Goal: Task Accomplishment & Management: Use online tool/utility

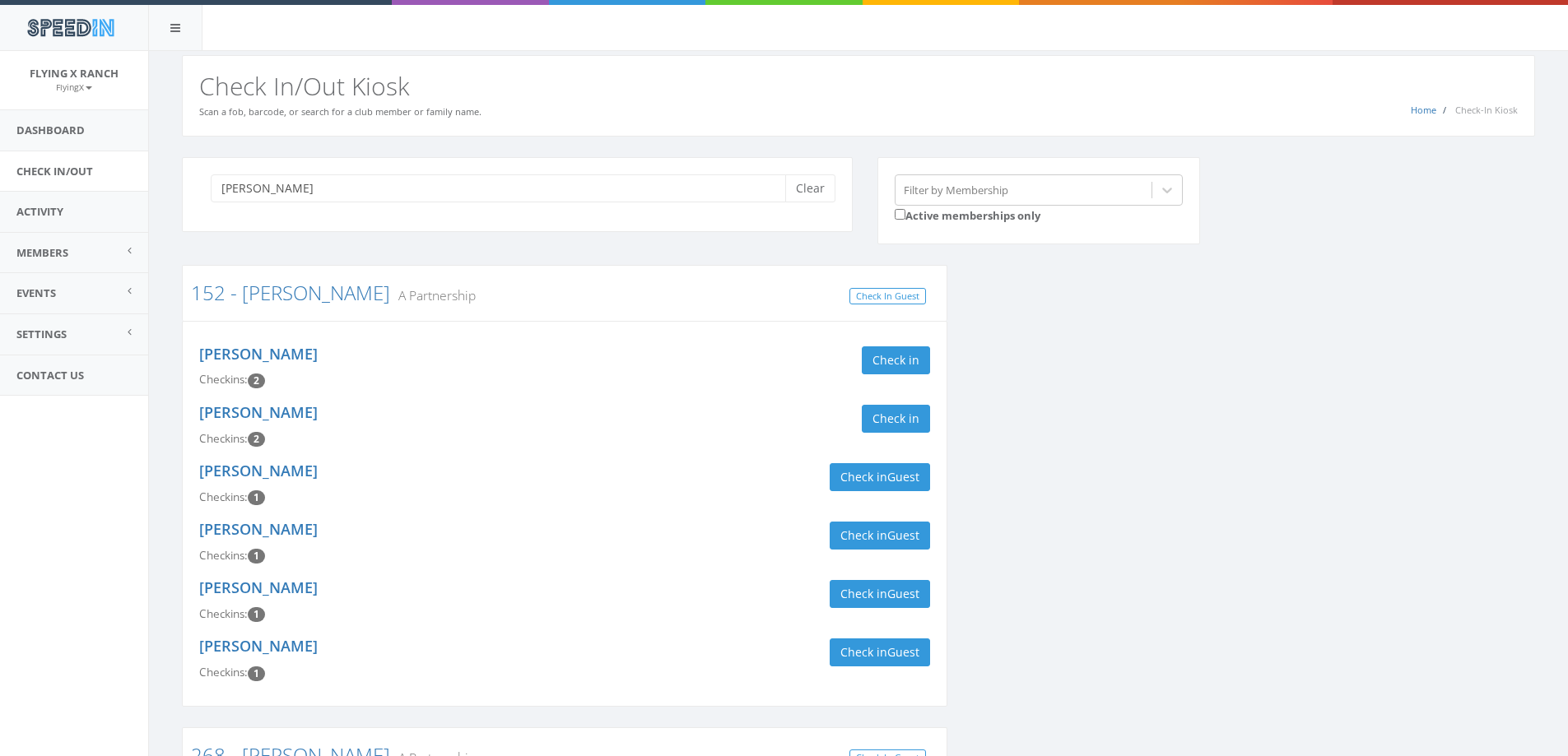
scroll to position [658, 0]
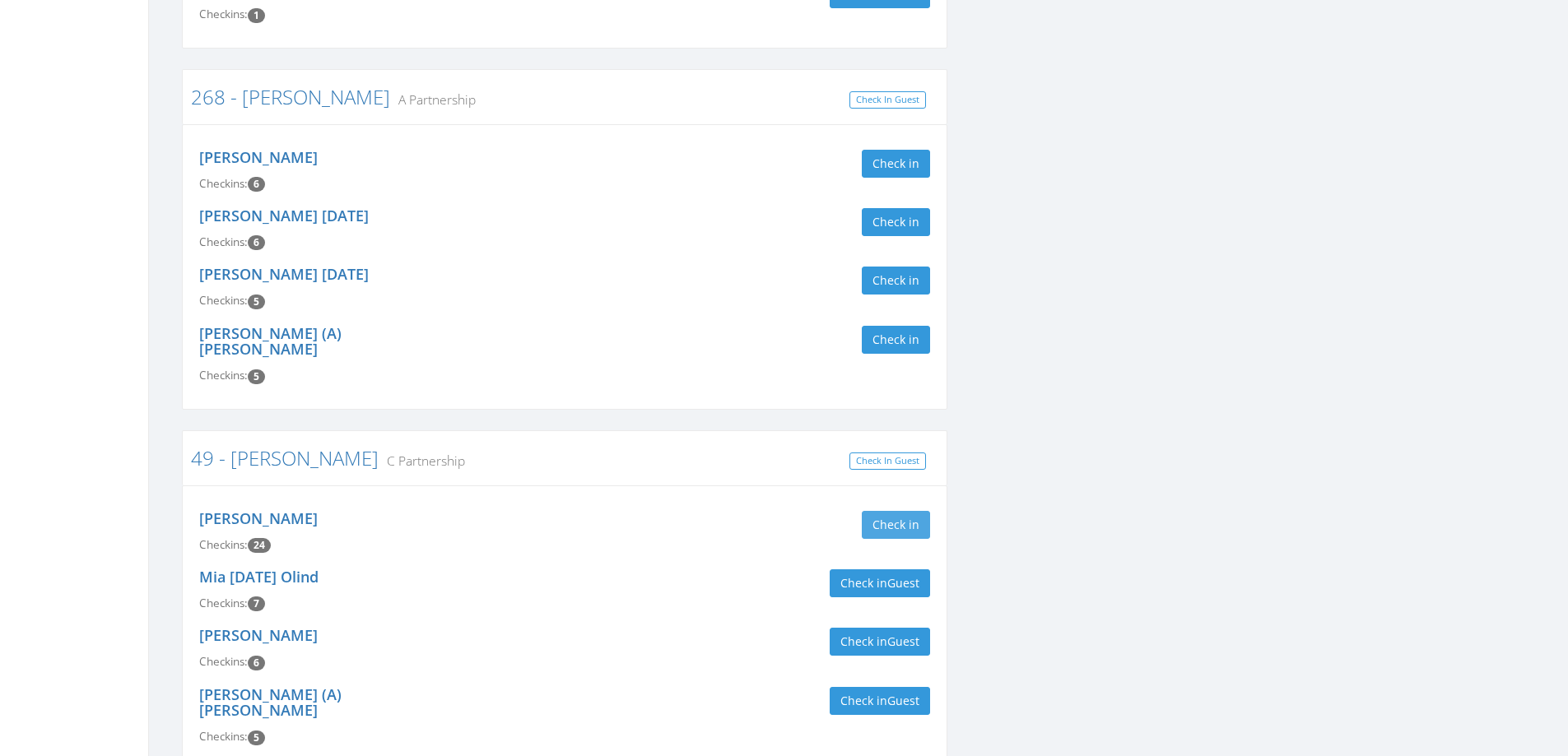
type input "bradley"
click at [892, 511] on button "Check in" at bounding box center [896, 525] width 68 height 28
click at [688, 511] on div "Check in Check Out Check Out" at bounding box center [753, 525] width 353 height 28
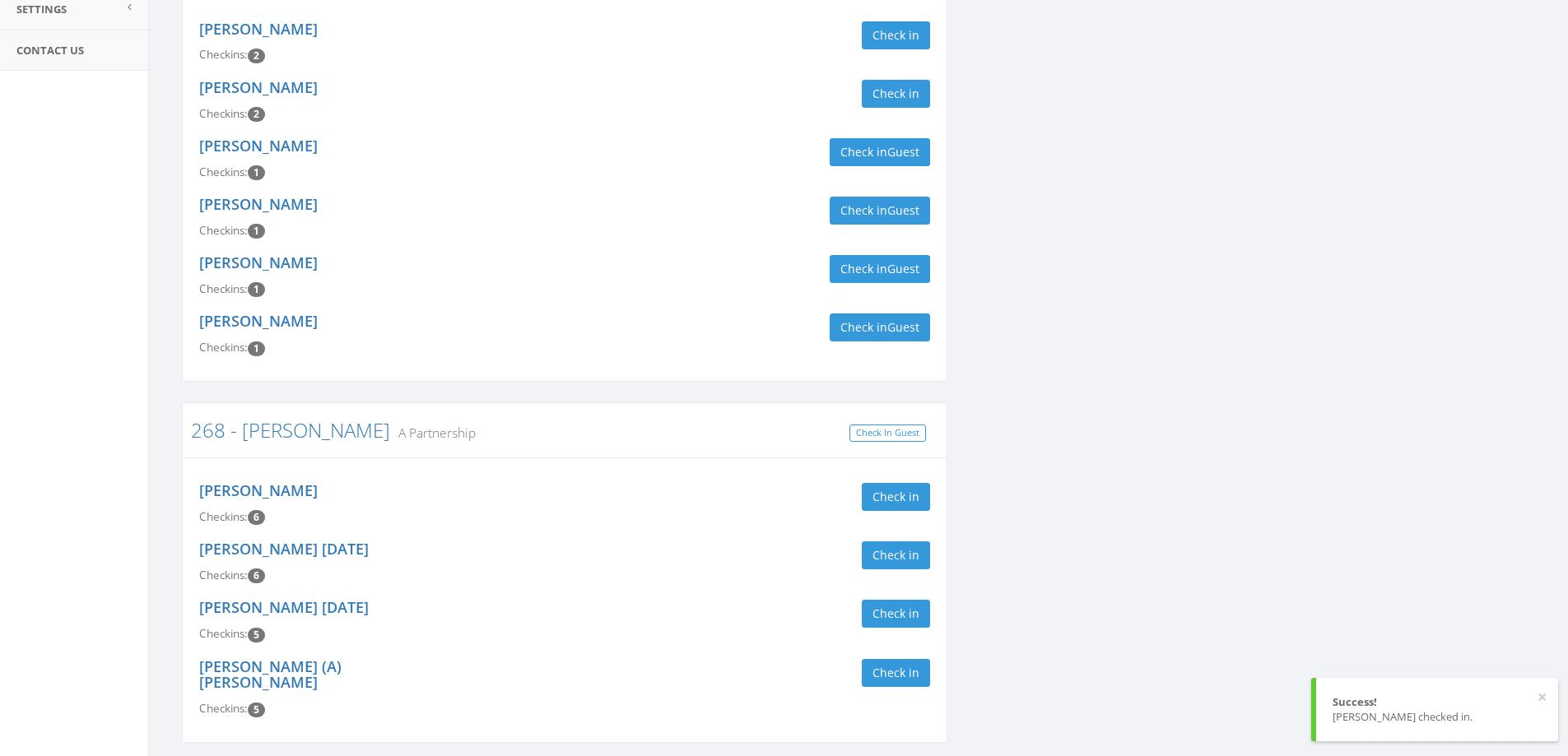
scroll to position [0, 0]
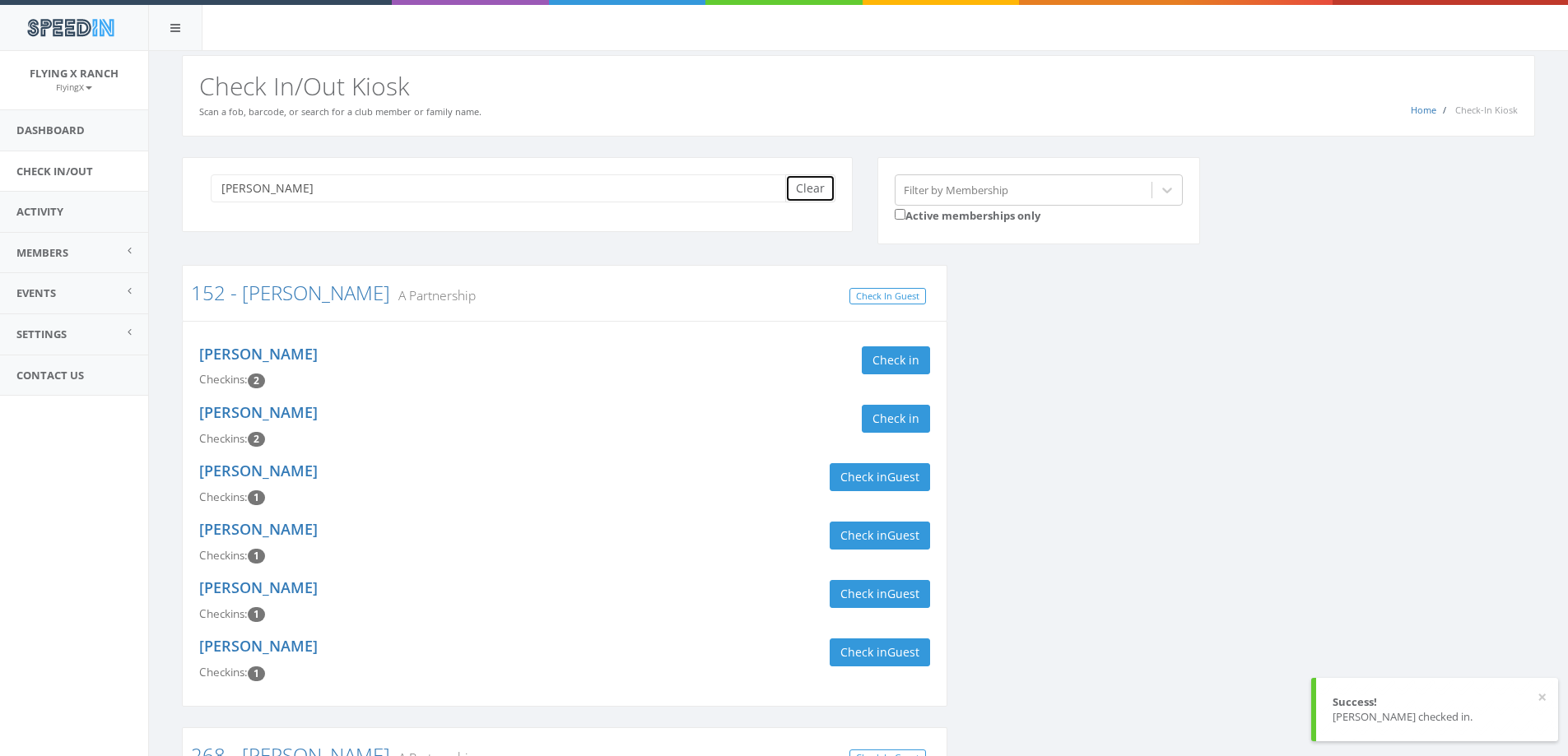
click at [819, 182] on button "Clear" at bounding box center [810, 188] width 50 height 28
click at [64, 134] on link "Dashboard" at bounding box center [74, 130] width 149 height 40
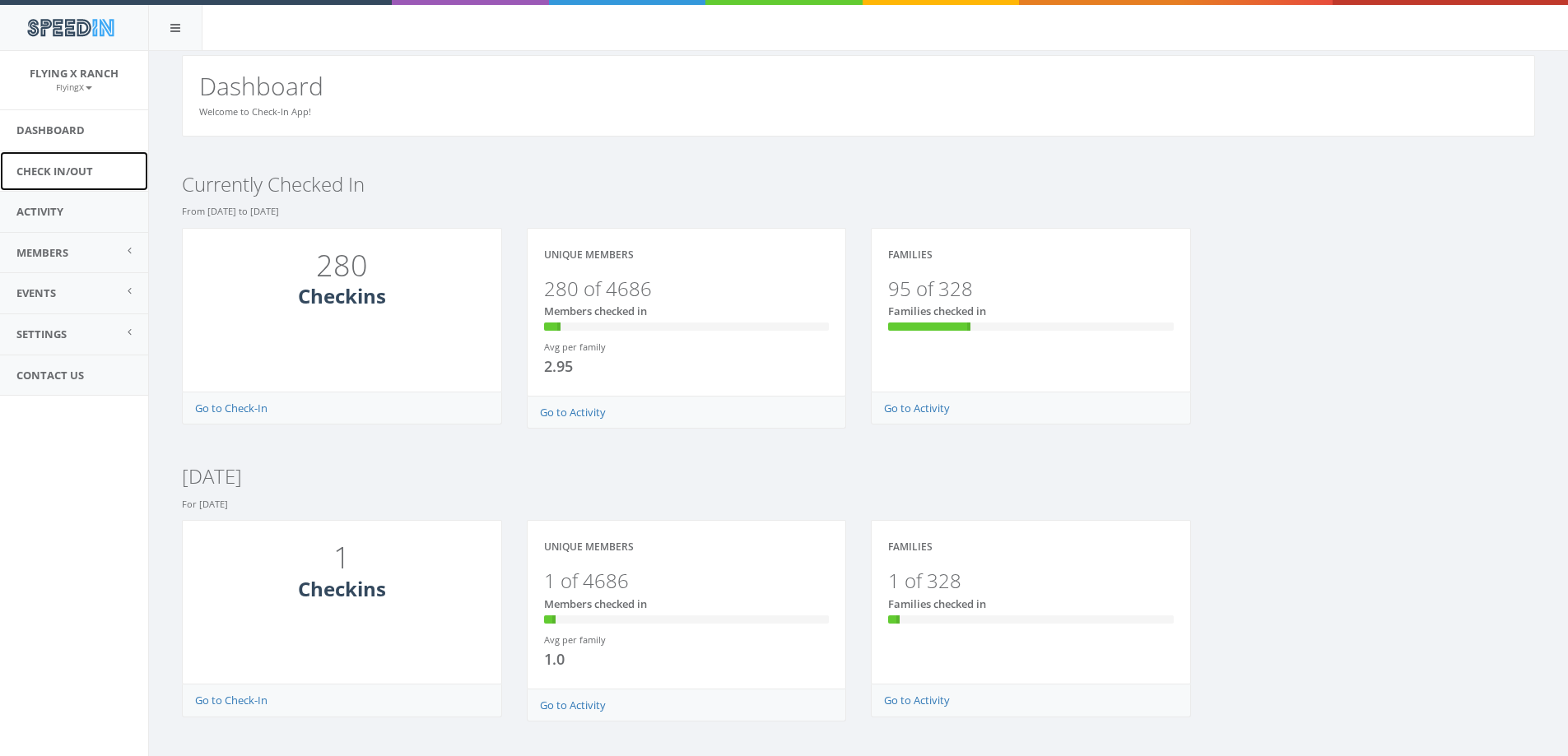
click at [68, 170] on link "Check In/Out" at bounding box center [74, 171] width 149 height 40
